Goal: Information Seeking & Learning: Understand process/instructions

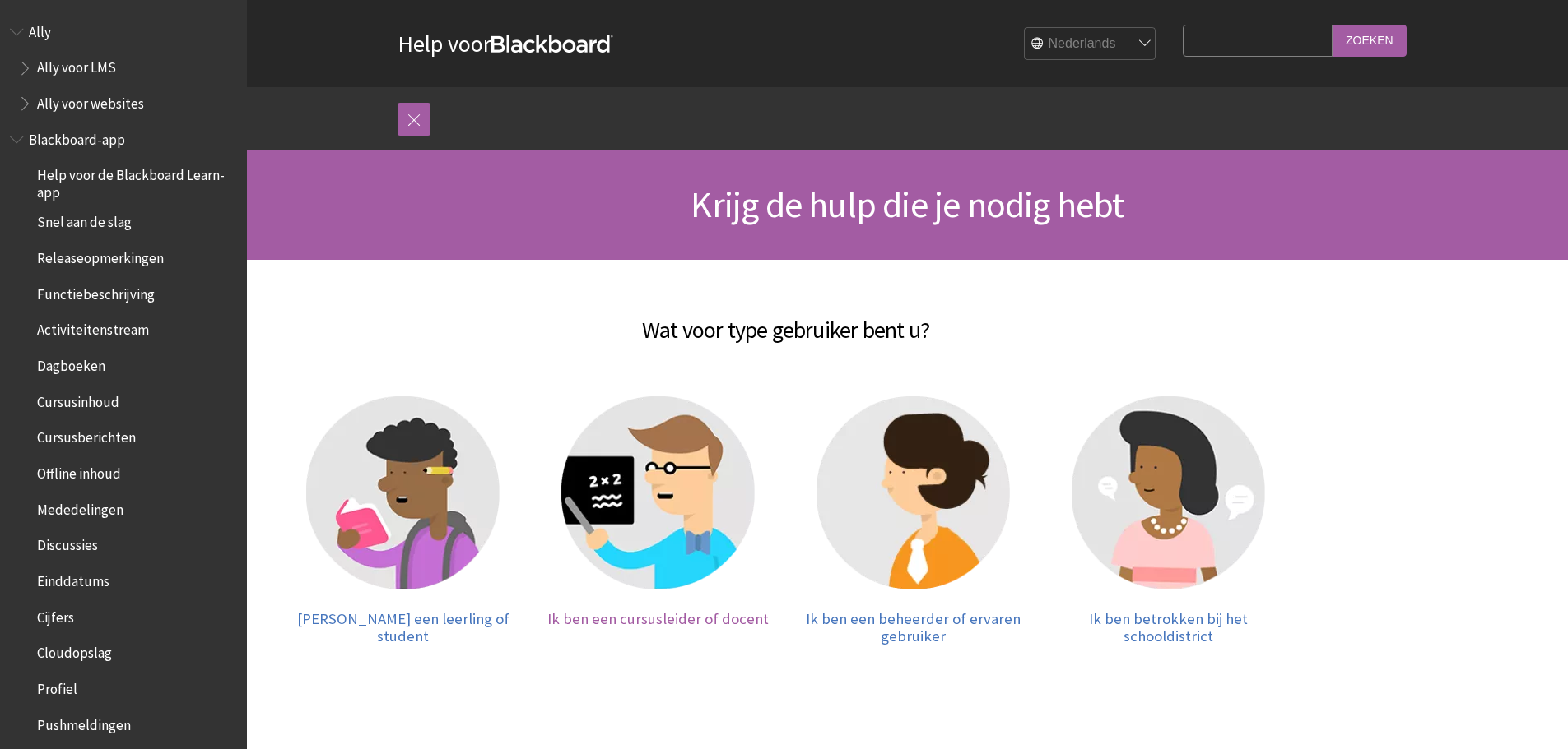
click at [672, 480] on img at bounding box center [657, 493] width 193 height 193
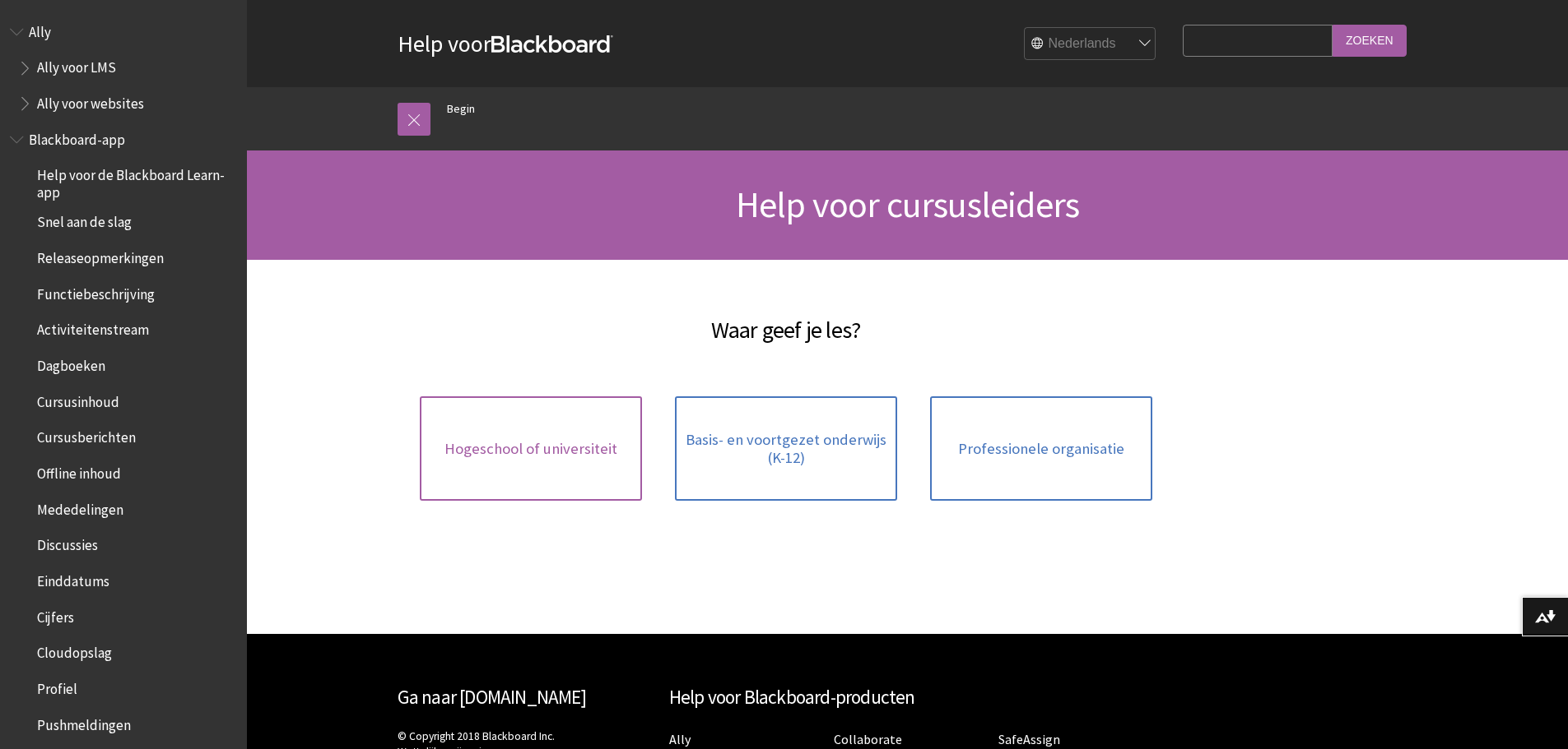
click at [517, 448] on span "Hogeschool of universiteit" at bounding box center [531, 448] width 173 height 18
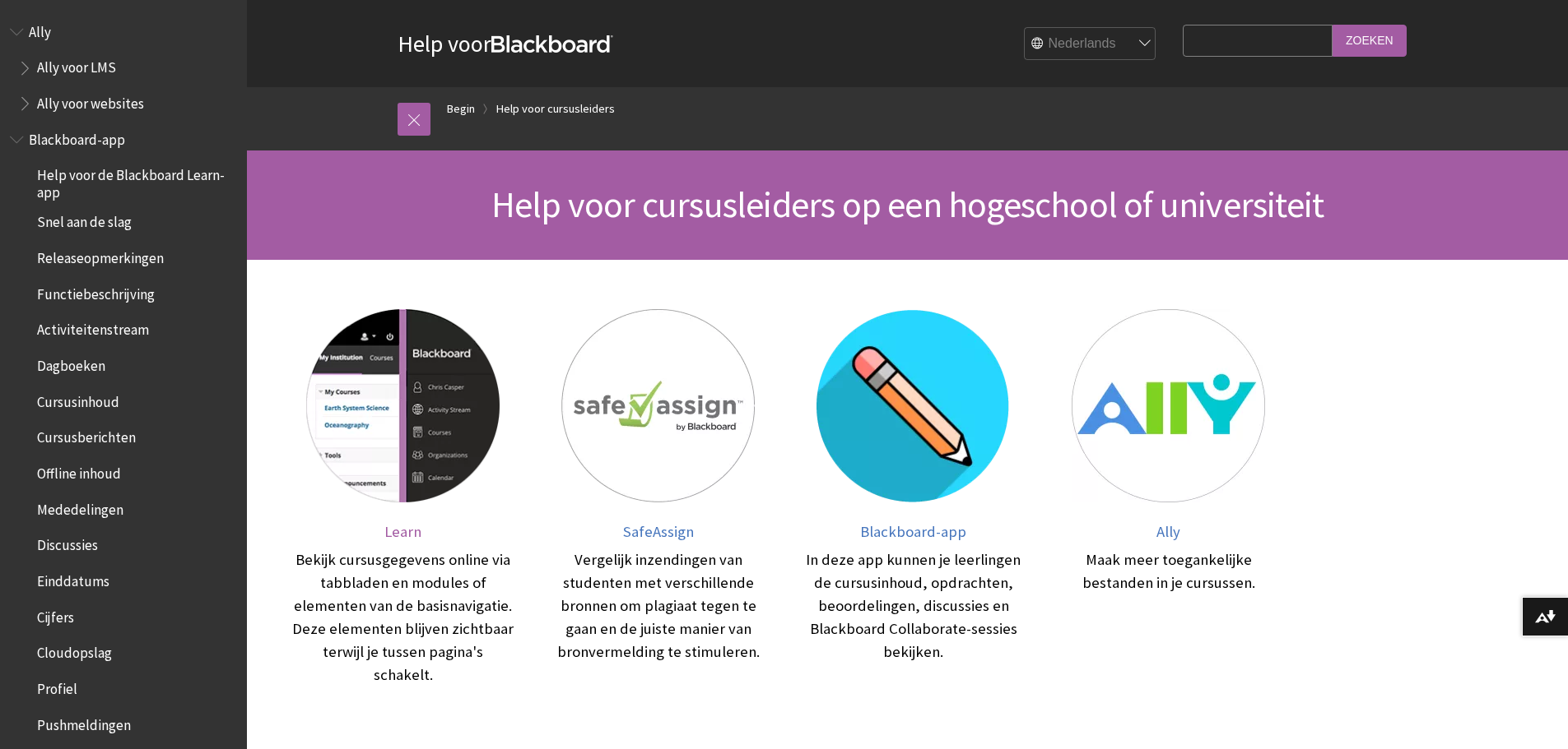
click at [392, 537] on span "Learn" at bounding box center [403, 532] width 37 height 19
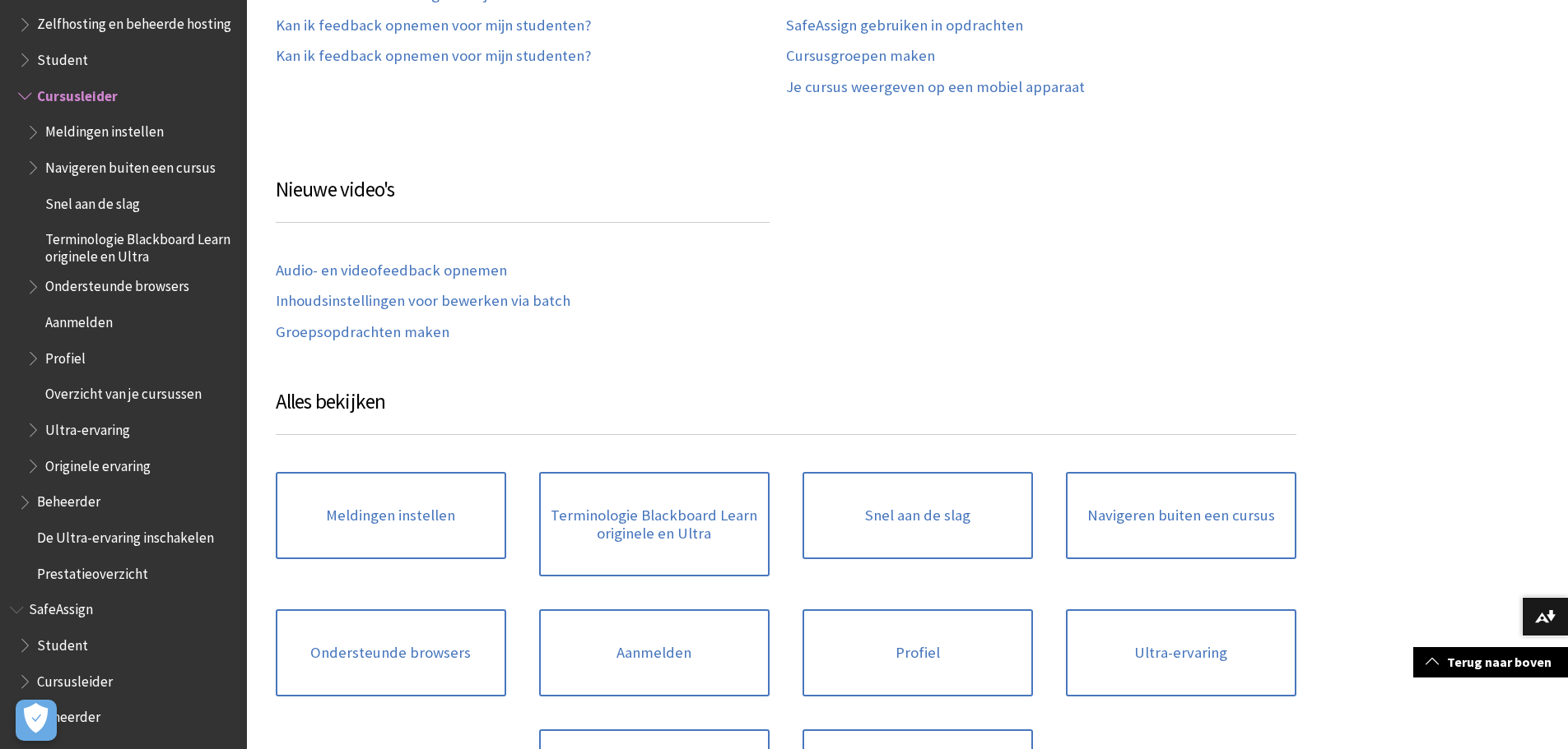
scroll to position [987, 0]
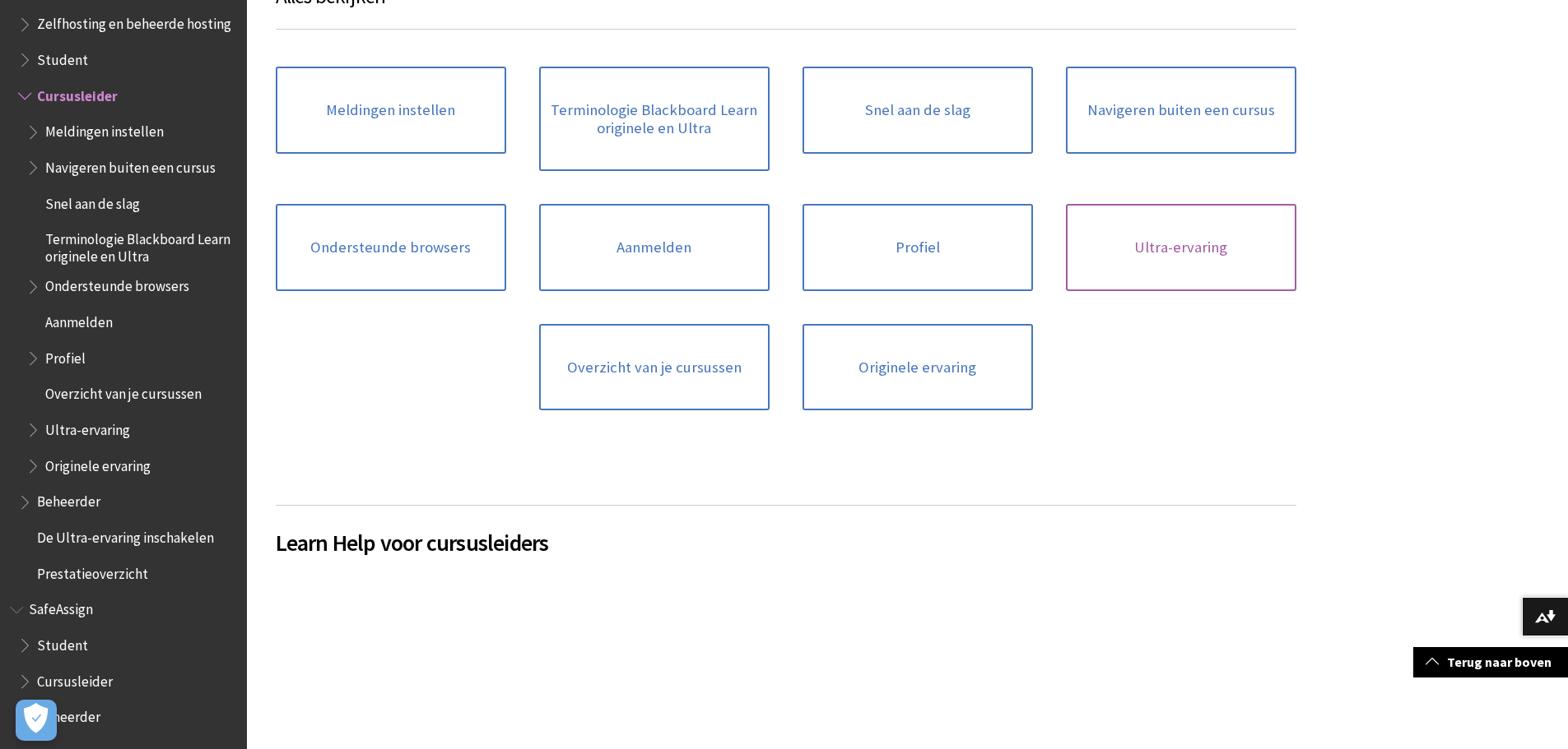
click at [1196, 245] on link "Ultra-ervaring" at bounding box center [1180, 247] width 231 height 87
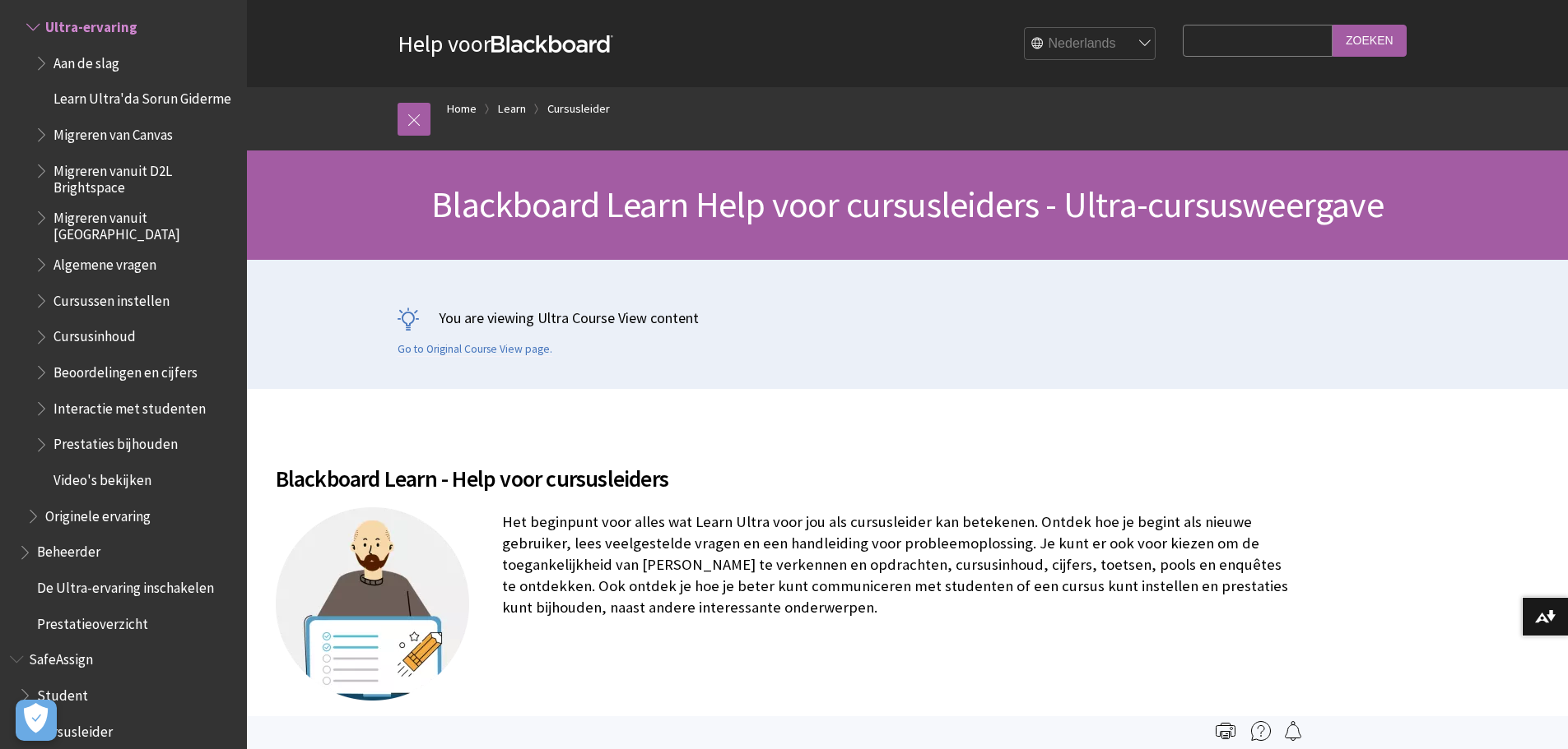
click at [1078, 50] on select "English عربية Català Cymraeg Deutsch Español Suomi Français עברית Italiano 日本語 …" at bounding box center [1091, 44] width 132 height 33
select select "/Learn/Instructor/Ultra"
click at [1025, 28] on select "English عربية Català Cymraeg Deutsch Español Suomi Français עברית Italiano 日本語 …" at bounding box center [1091, 44] width 132 height 33
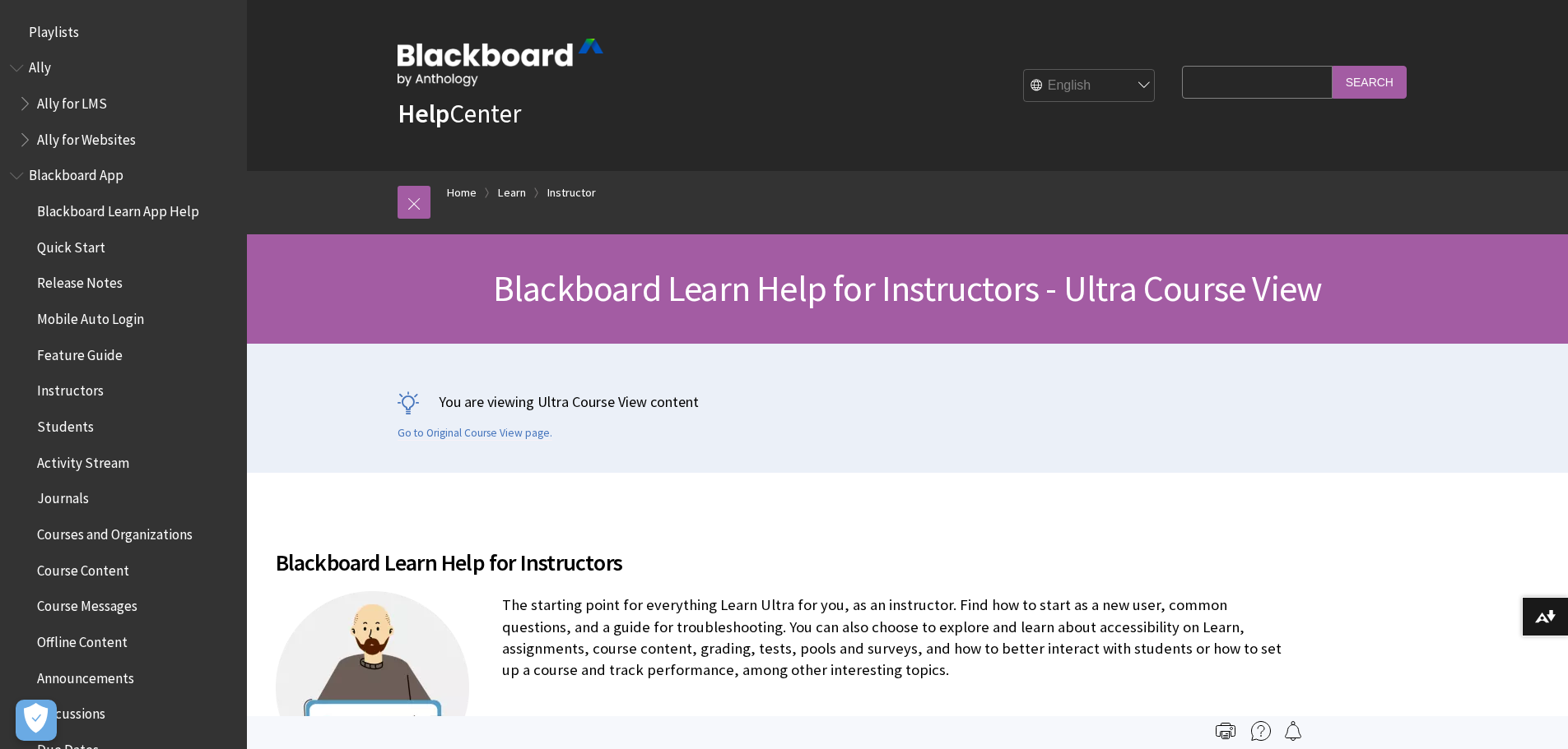
scroll to position [1990, 0]
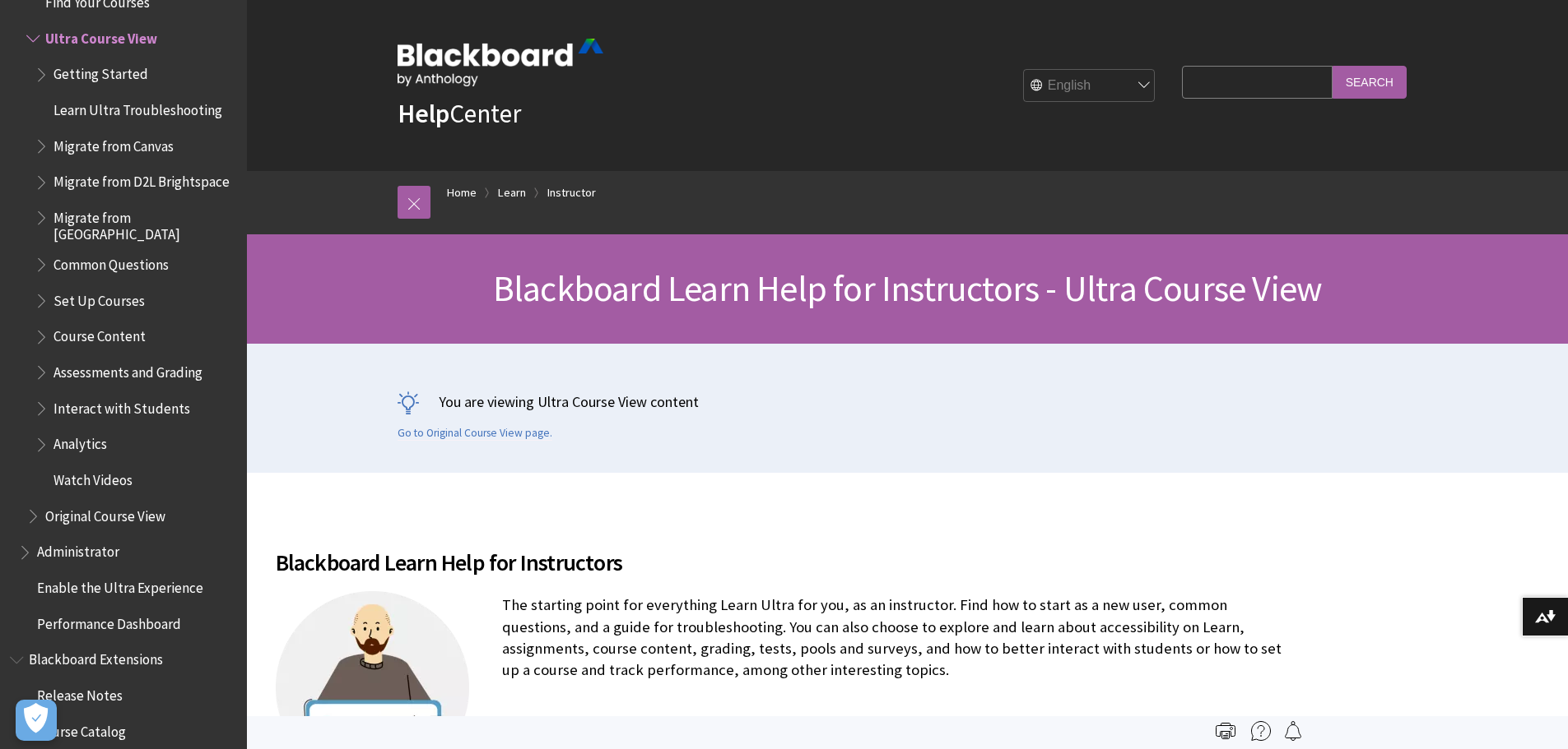
click at [1214, 90] on input "Search Query" at bounding box center [1256, 82] width 150 height 32
type input "print"
click at [1332, 66] on input "Search" at bounding box center [1369, 82] width 74 height 32
click at [1369, 82] on input "Search" at bounding box center [1369, 82] width 74 height 32
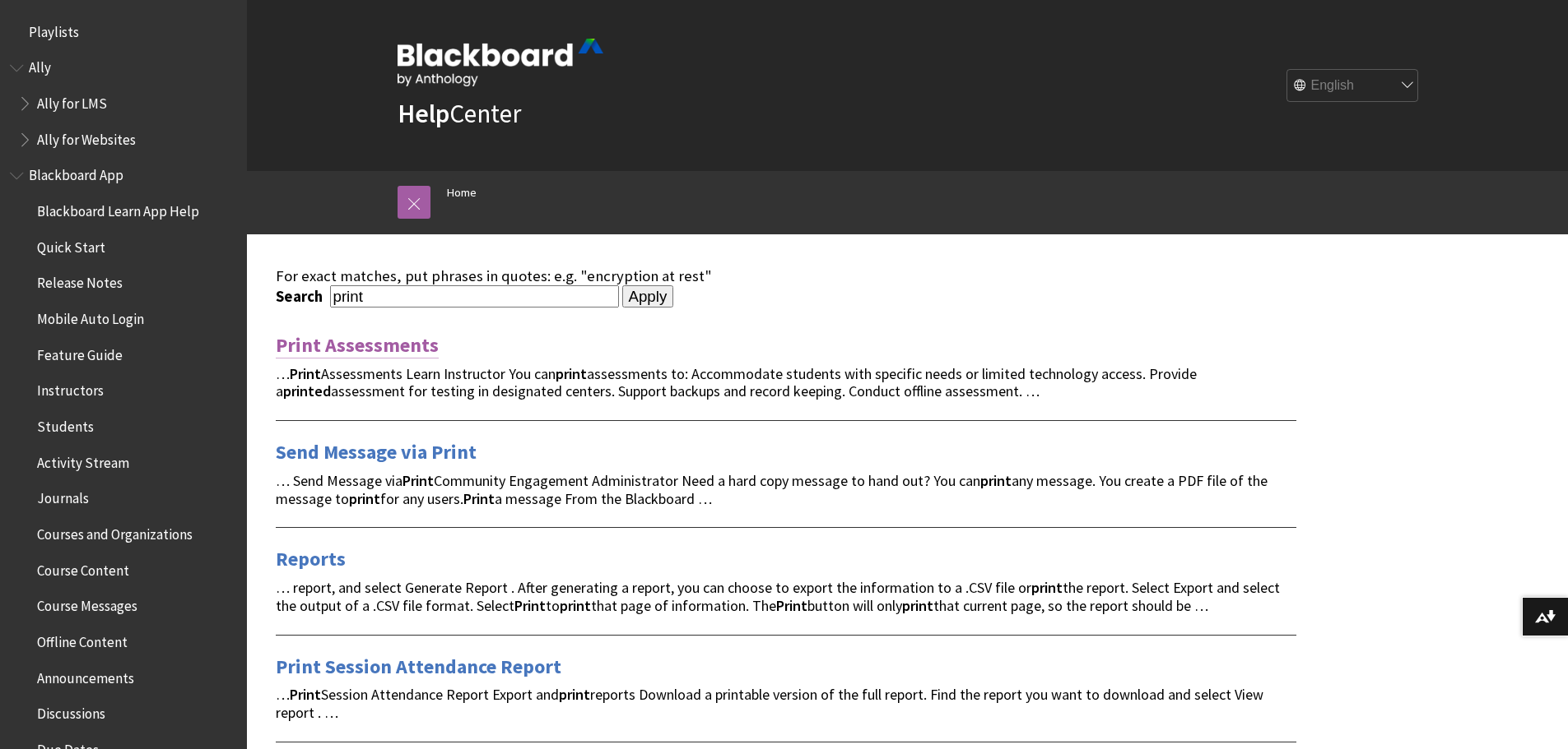
click at [373, 350] on link "Print Assessments" at bounding box center [357, 345] width 163 height 26
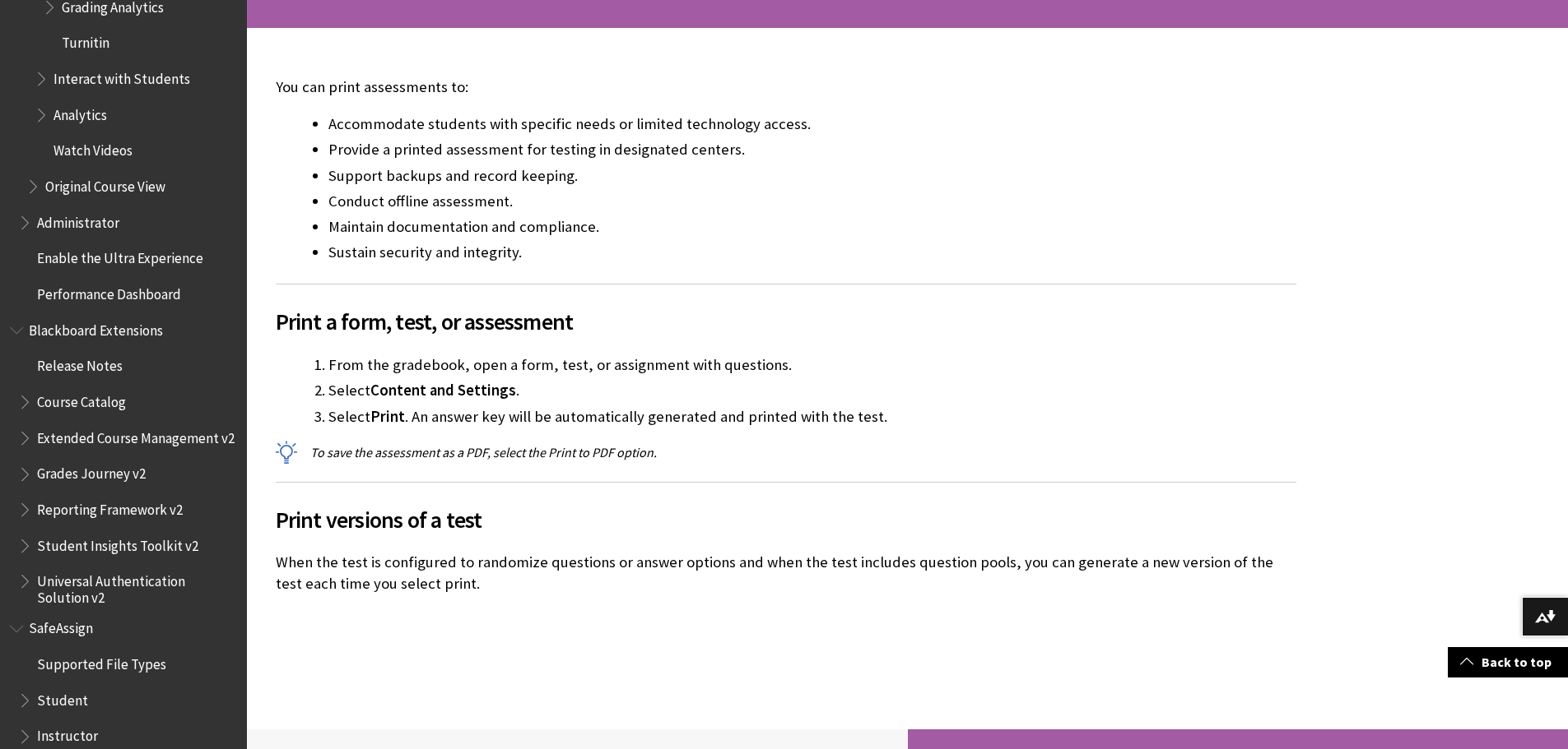
scroll to position [411, 0]
